Goal: Task Accomplishment & Management: Complete application form

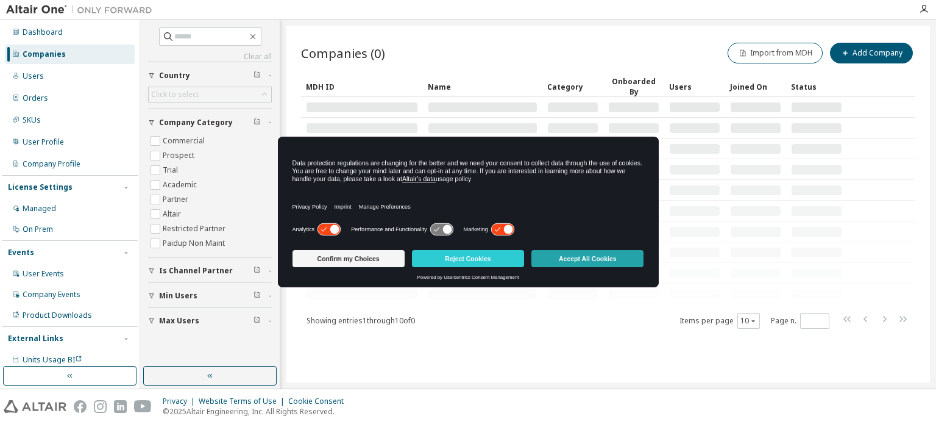
click at [566, 258] on button "Accept All Cookies" at bounding box center [588, 258] width 112 height 17
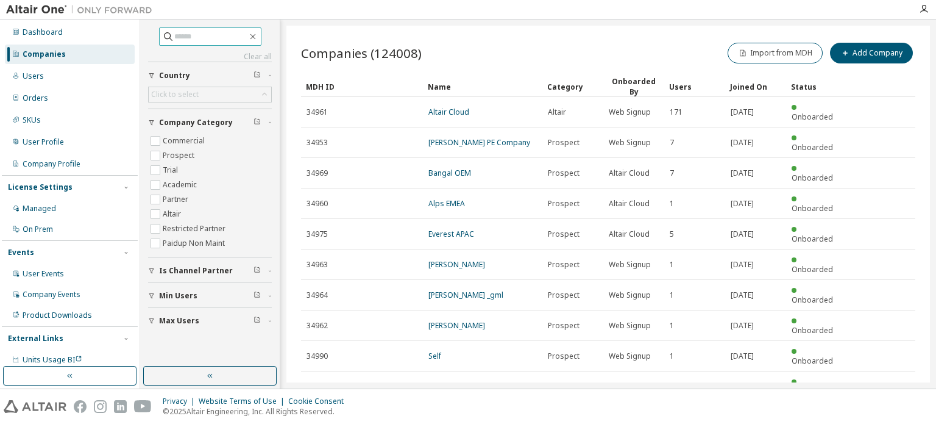
click at [179, 34] on input "text" at bounding box center [210, 36] width 73 height 12
type input "***"
click at [885, 409] on icon "button" at bounding box center [884, 416] width 15 height 15
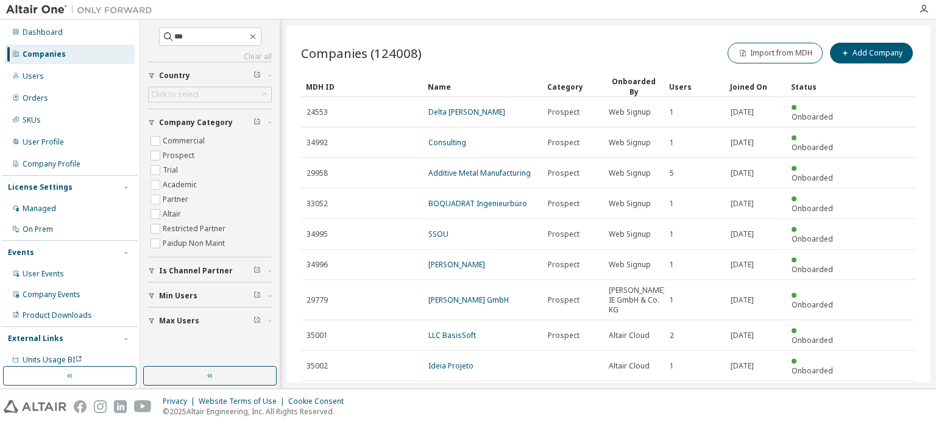
click at [886, 423] on icon "button" at bounding box center [885, 426] width 4 height 6
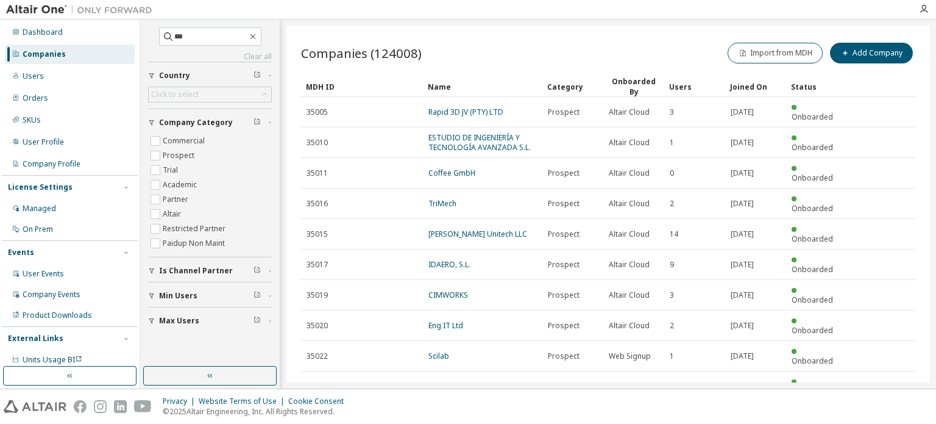
click at [886, 409] on icon "button" at bounding box center [884, 416] width 15 height 15
type input "*"
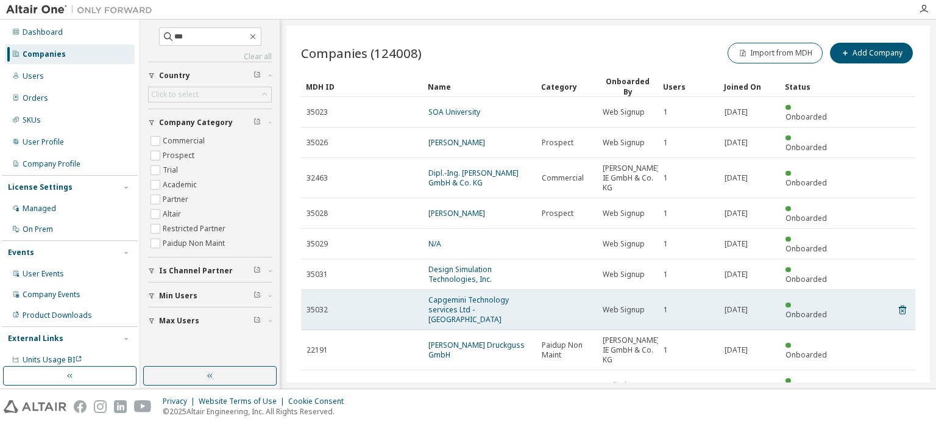
scroll to position [35, 0]
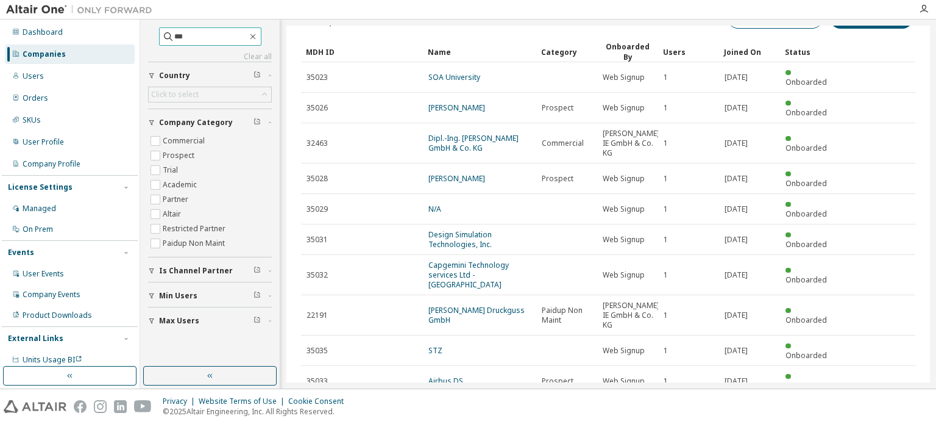
click at [209, 37] on input "***" at bounding box center [210, 36] width 73 height 12
type input "**********"
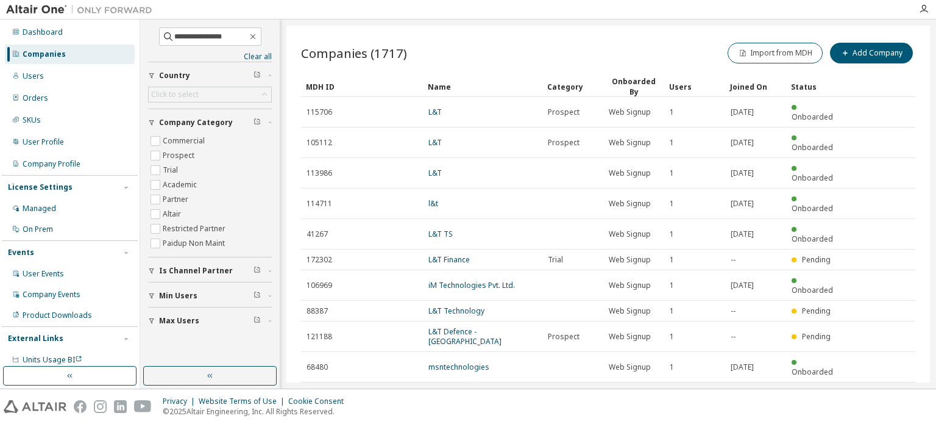
click at [883, 390] on icon "button" at bounding box center [884, 397] width 15 height 15
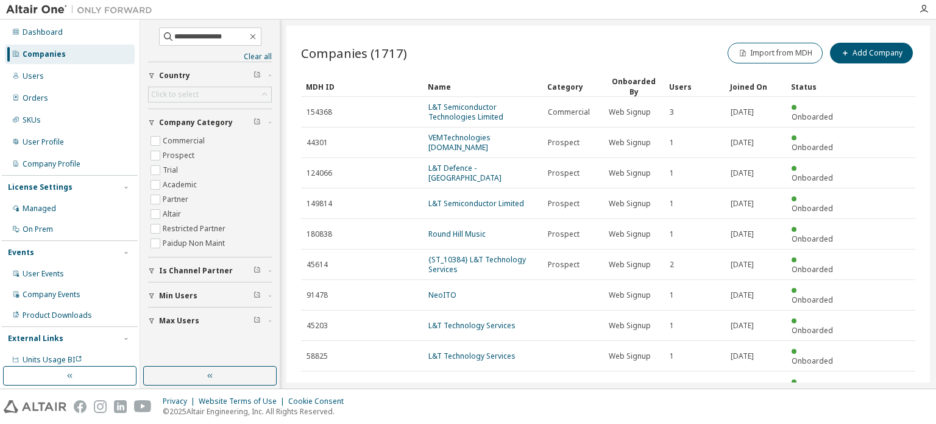
drag, startPoint x: 603, startPoint y: 406, endPoint x: 627, endPoint y: 397, distance: 25.3
click at [603, 406] on div "Privacy Website Terms of Use Cookie Consent © 2025 Altair Engineering, Inc. All…" at bounding box center [468, 406] width 936 height 35
click at [885, 409] on icon "button" at bounding box center [884, 416] width 15 height 15
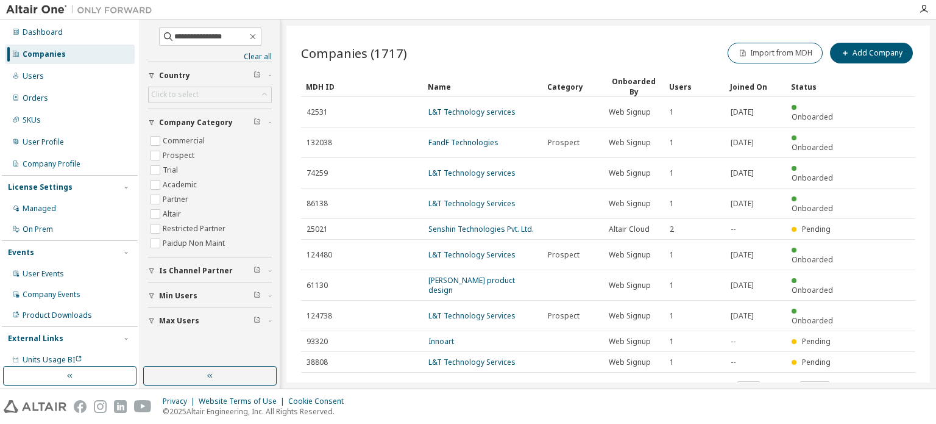
click at [885, 380] on icon "button" at bounding box center [884, 387] width 15 height 15
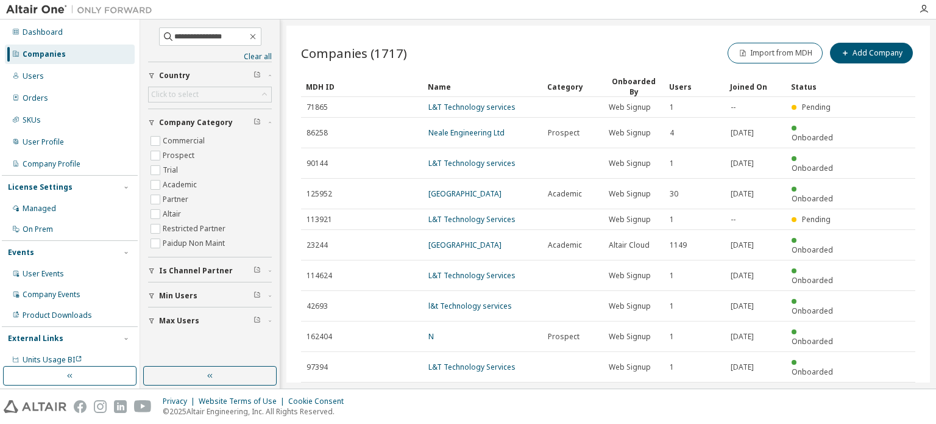
click at [883, 390] on icon "button" at bounding box center [884, 397] width 15 height 15
type input "*"
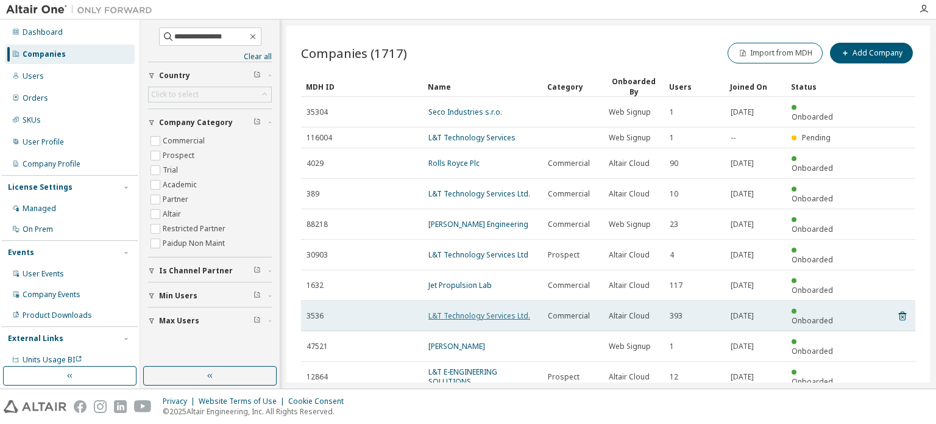
click at [502, 310] on link "L&T Technology Services Ltd." at bounding box center [480, 315] width 102 height 10
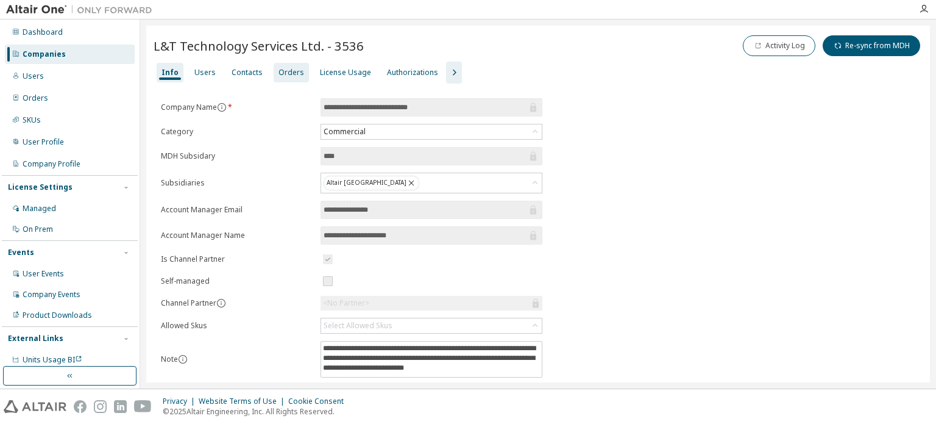
click at [292, 73] on div "Orders" at bounding box center [292, 73] width 26 height 10
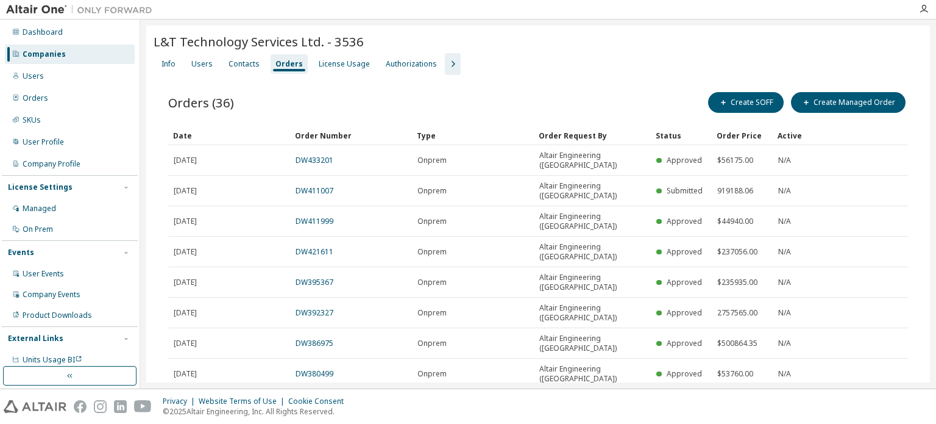
click at [317, 155] on link "DW433201" at bounding box center [315, 160] width 38 height 10
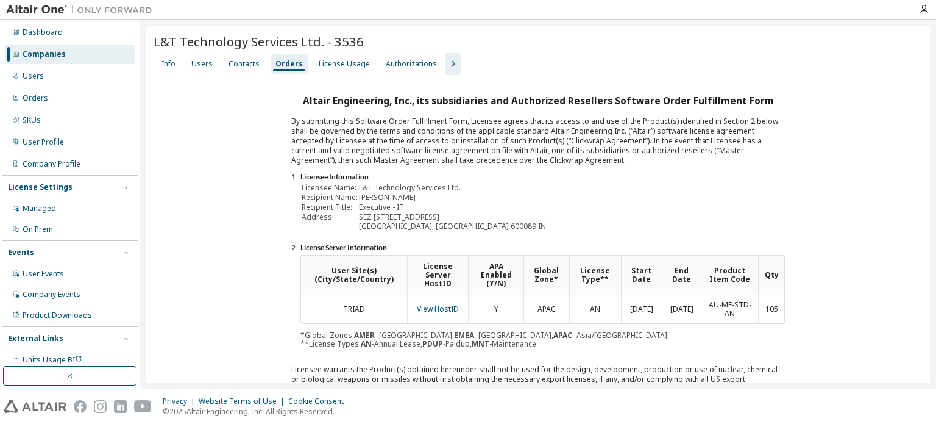
click at [279, 60] on div "Orders" at bounding box center [289, 64] width 27 height 10
click at [199, 60] on div "Users" at bounding box center [201, 64] width 21 height 10
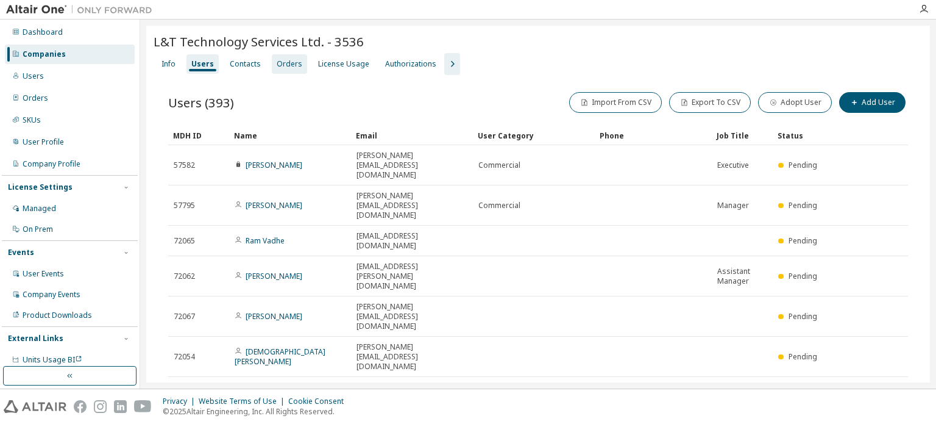
click at [287, 65] on div "Orders" at bounding box center [290, 64] width 26 height 10
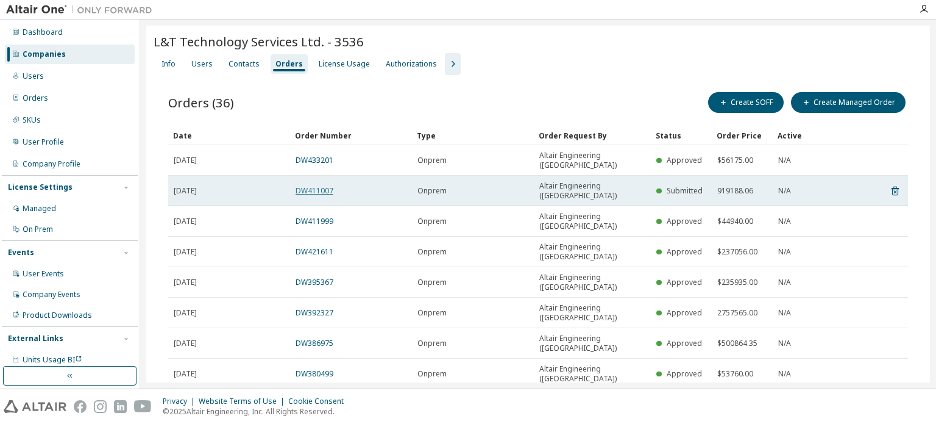
click at [317, 185] on link "DW411007" at bounding box center [315, 190] width 38 height 10
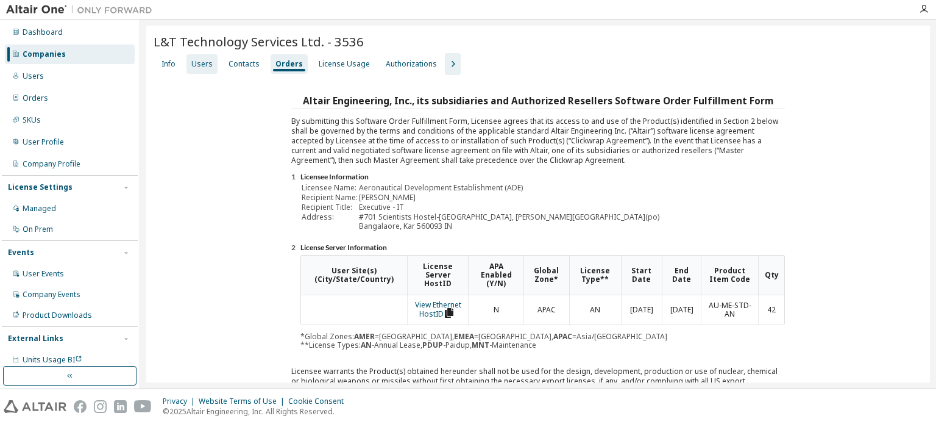
click at [201, 63] on div "Users" at bounding box center [201, 64] width 21 height 10
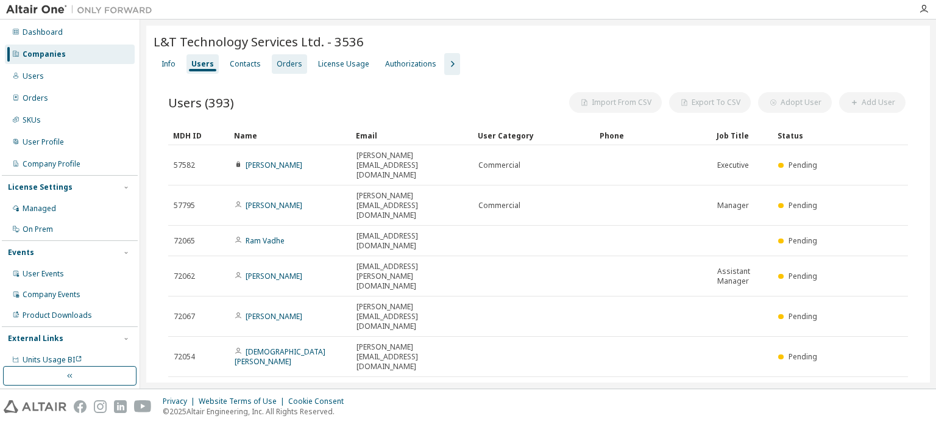
click at [285, 62] on div "Orders" at bounding box center [290, 64] width 26 height 10
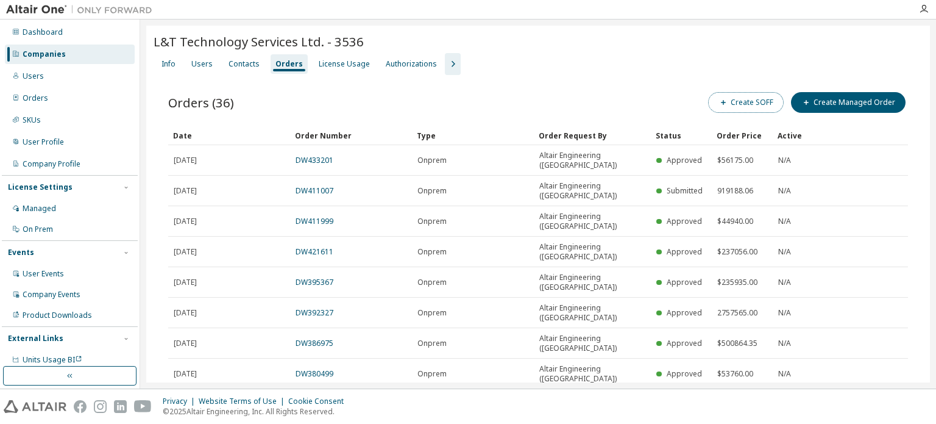
click at [753, 105] on button "Create SOFF" at bounding box center [746, 102] width 76 height 21
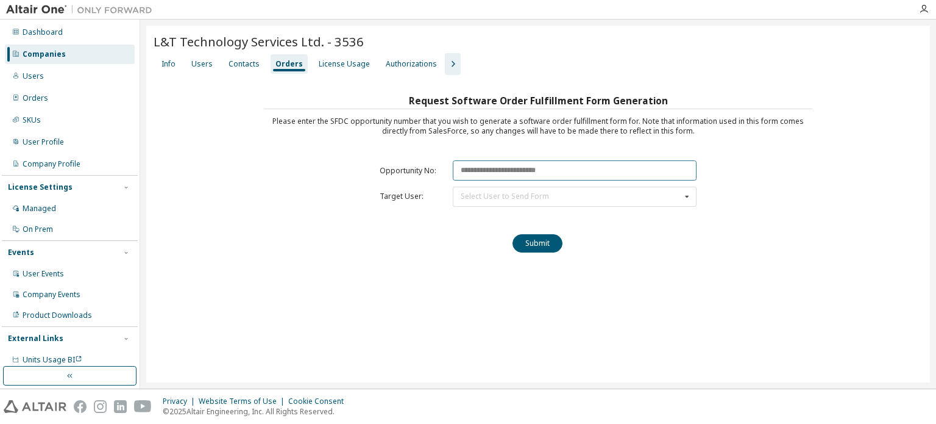
click at [476, 168] on input "text" at bounding box center [575, 170] width 244 height 20
paste input "********"
type input "********"
click at [489, 196] on div "Select User to Send Form" at bounding box center [505, 196] width 88 height 7
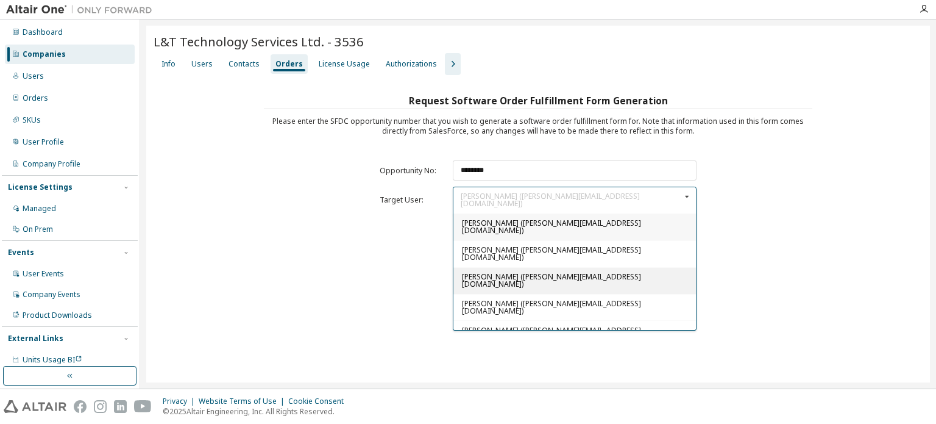
click at [491, 271] on span "[PERSON_NAME] ([PERSON_NAME][EMAIL_ADDRESS][DOMAIN_NAME])" at bounding box center [551, 280] width 179 height 18
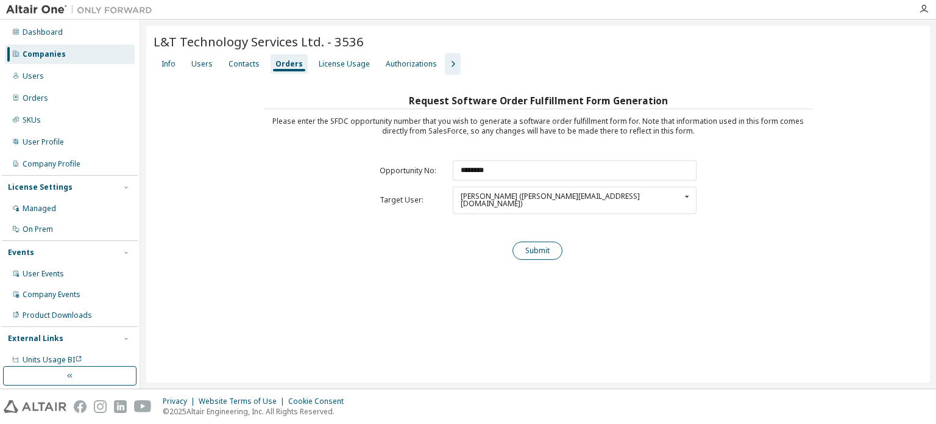
click at [539, 241] on button "Submit" at bounding box center [538, 250] width 50 height 18
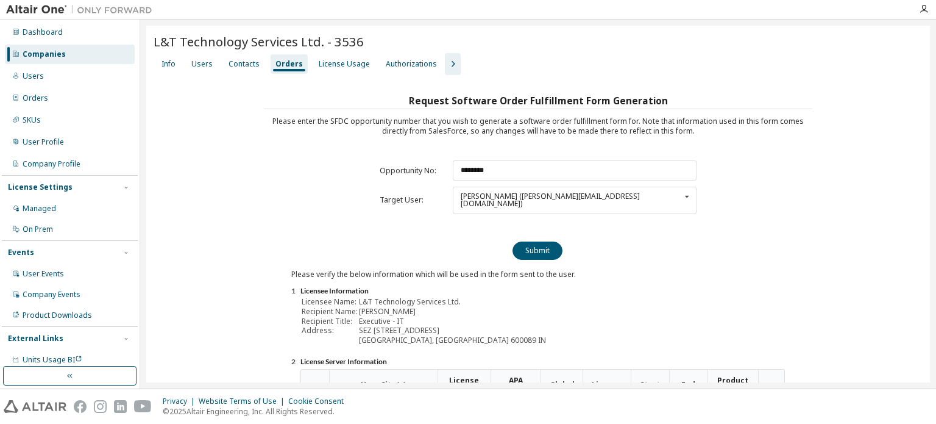
scroll to position [166, 0]
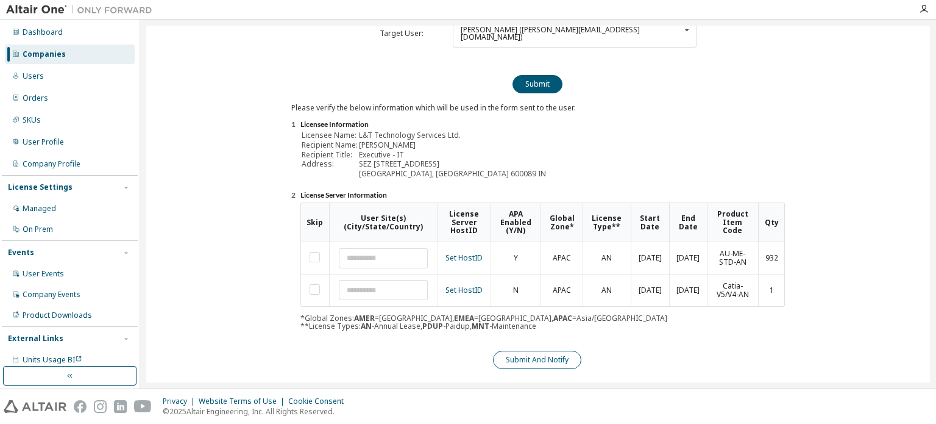
click at [567, 351] on button "Submit And Notify" at bounding box center [537, 360] width 88 height 18
